Goal: Find specific page/section: Find specific page/section

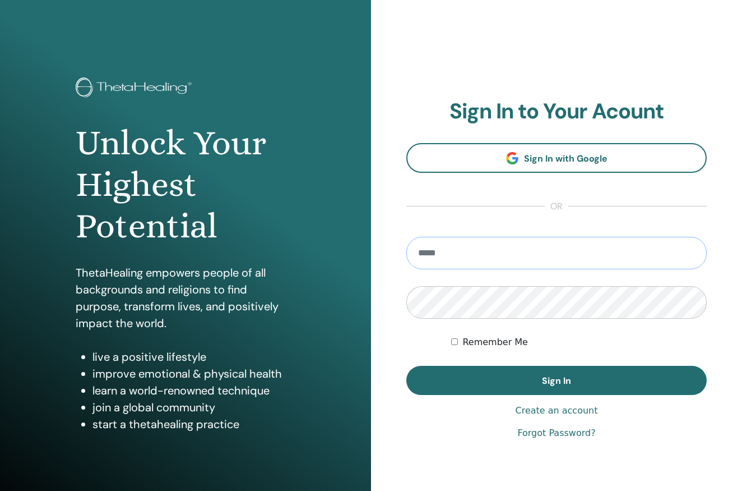
type input "**********"
click at [557, 380] on button "Sign In" at bounding box center [556, 379] width 300 height 29
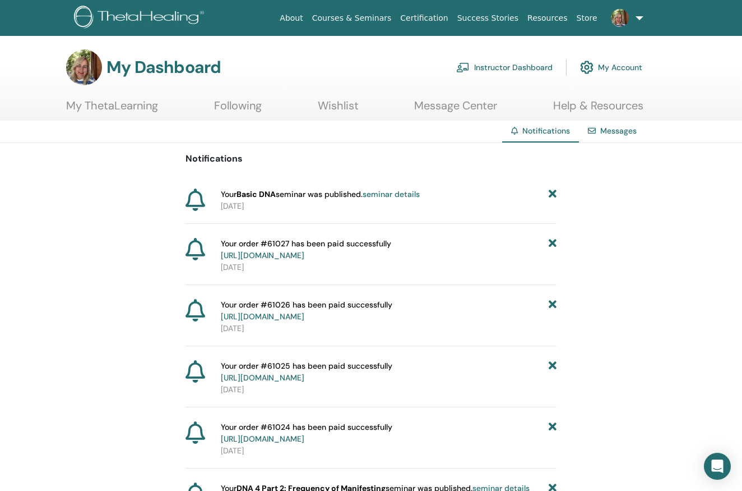
click at [607, 70] on link "My Account" at bounding box center [611, 67] width 62 height 25
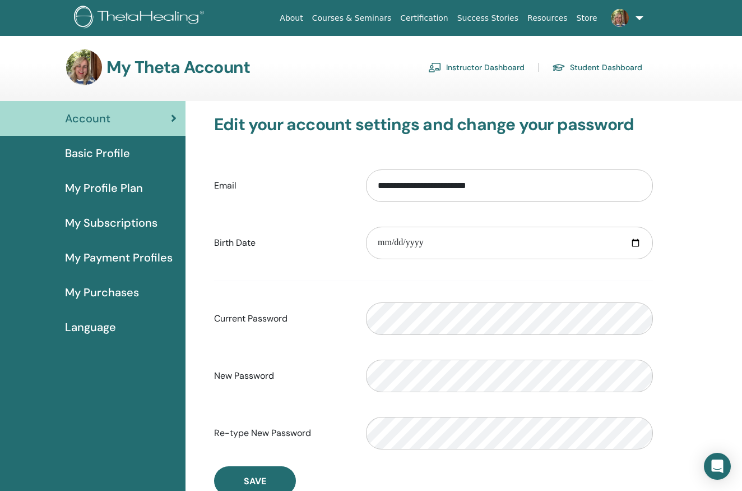
click at [588, 67] on link "Student Dashboard" at bounding box center [597, 67] width 90 height 18
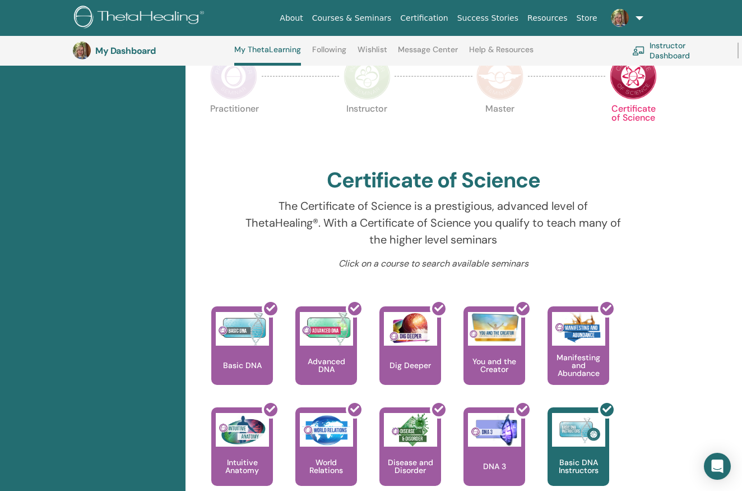
scroll to position [265, 5]
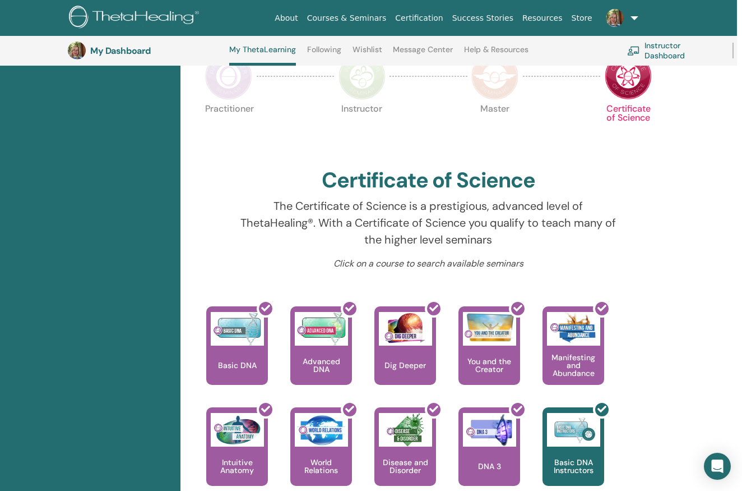
click at [499, 91] on img at bounding box center [494, 76] width 47 height 47
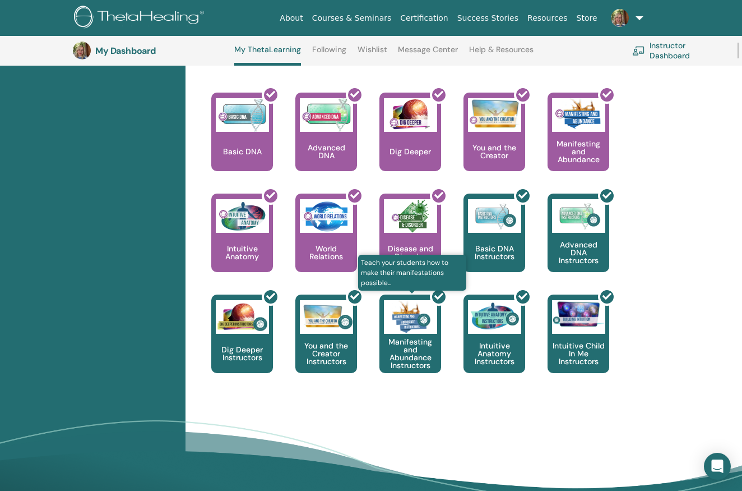
scroll to position [480, 0]
